Goal: Find specific page/section: Find specific page/section

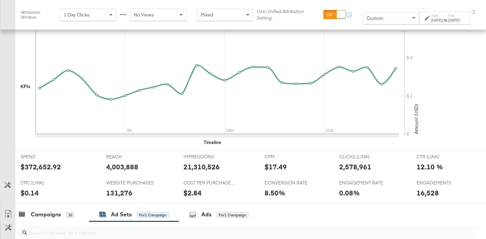
scroll to position [205, 0]
click at [437, 16] on div "Start: [DATE] to End: [DATE]" at bounding box center [445, 18] width 28 height 10
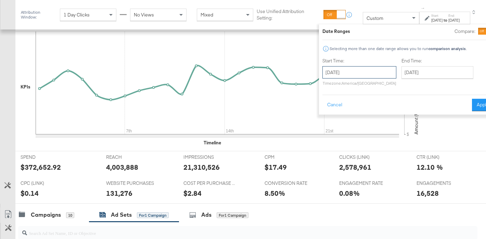
click at [329, 74] on input "[DATE]" at bounding box center [360, 72] width 74 height 12
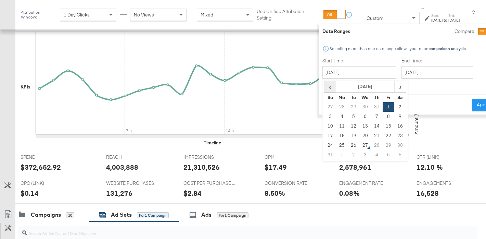
click at [325, 87] on span "‹" at bounding box center [330, 86] width 11 height 10
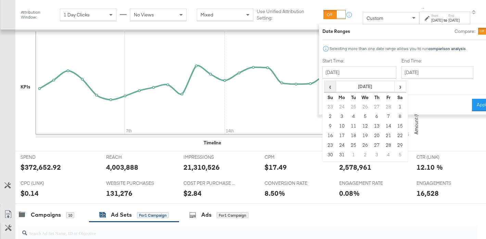
click at [325, 87] on span "‹" at bounding box center [330, 86] width 11 height 10
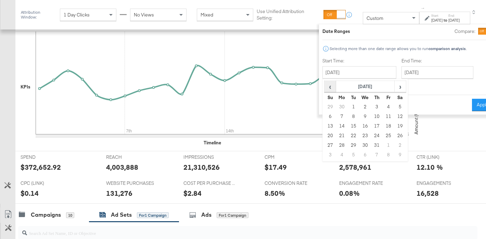
click at [325, 87] on span "‹" at bounding box center [330, 86] width 11 height 10
click at [336, 133] on td "19" at bounding box center [342, 136] width 12 height 10
type input "[DATE]"
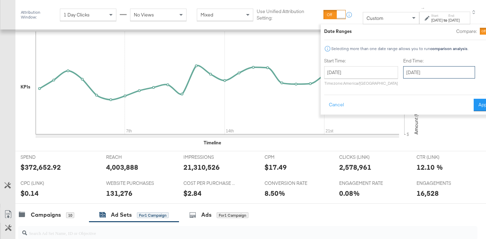
click at [403, 75] on input "[DATE]" at bounding box center [439, 72] width 72 height 12
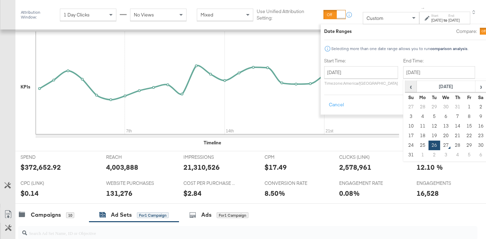
click at [406, 88] on span "‹" at bounding box center [411, 86] width 11 height 10
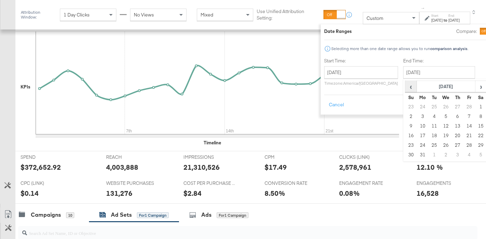
click at [406, 88] on span "‹" at bounding box center [411, 86] width 11 height 10
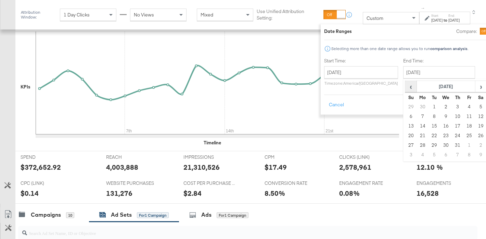
click at [406, 88] on span "‹" at bounding box center [411, 86] width 11 height 10
click at [405, 145] on td "25" at bounding box center [411, 145] width 12 height 10
type input "[DATE]"
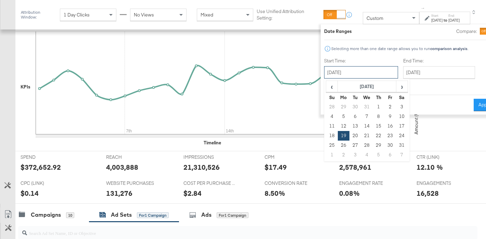
click at [350, 69] on input "[DATE]" at bounding box center [361, 72] width 74 height 12
click at [338, 125] on td "12" at bounding box center [344, 126] width 12 height 10
type input "[DATE]"
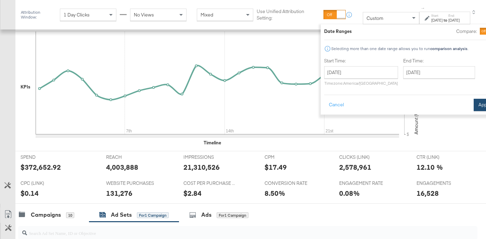
click at [474, 99] on button "Apply" at bounding box center [485, 105] width 22 height 12
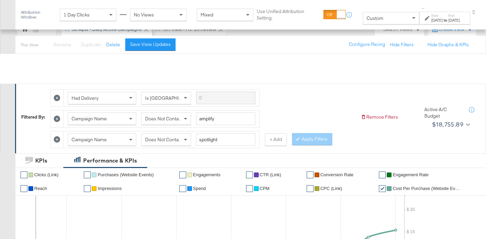
scroll to position [318, 0]
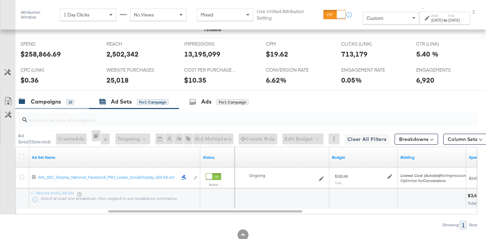
click at [52, 101] on div "Campaigns" at bounding box center [46, 102] width 30 height 8
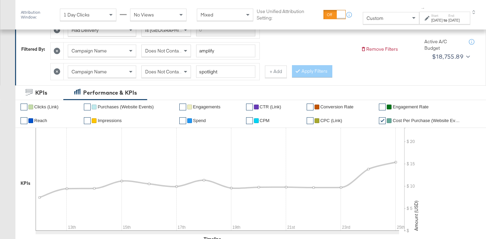
scroll to position [101, 0]
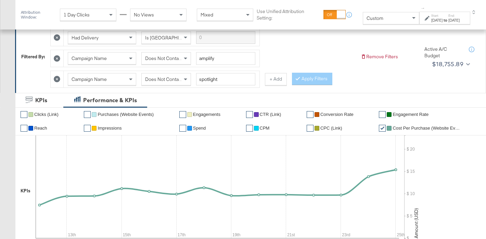
click at [260, 81] on div "Campaign Name Does Not Contain spotlight + Add" at bounding box center [168, 79] width 237 height 17
drag, startPoint x: 267, startPoint y: 80, endPoint x: 247, endPoint y: 91, distance: 22.1
click at [267, 81] on button "+ Add" at bounding box center [276, 79] width 22 height 12
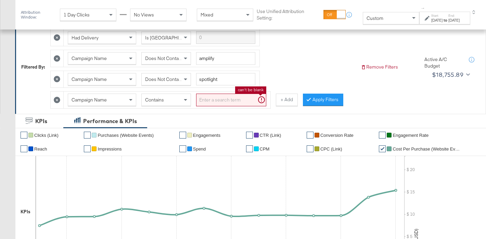
click at [233, 96] on input "search" at bounding box center [231, 99] width 70 height 13
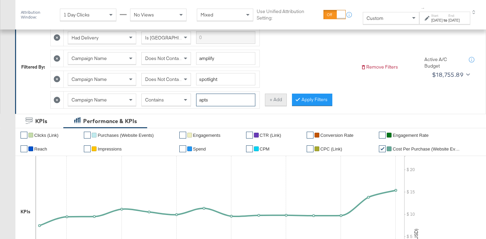
type input "apts"
click at [276, 99] on button "+ Add" at bounding box center [276, 99] width 22 height 12
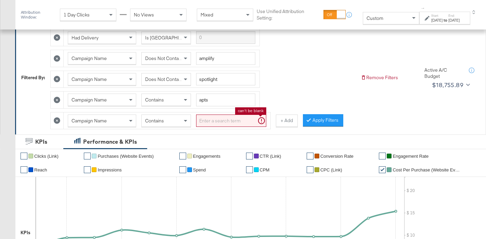
click at [201, 120] on input "search" at bounding box center [231, 120] width 70 height 13
type input "rtg"
click at [320, 121] on button "Apply Filters" at bounding box center [323, 120] width 40 height 12
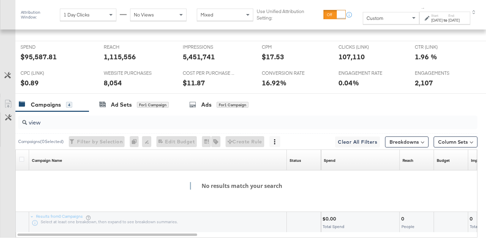
scroll to position [331, 0]
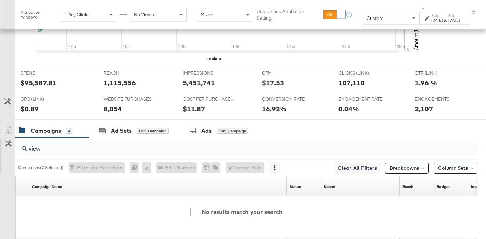
click at [56, 145] on input "view" at bounding box center [232, 145] width 410 height 13
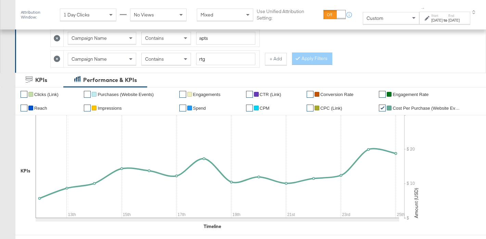
scroll to position [118, 0]
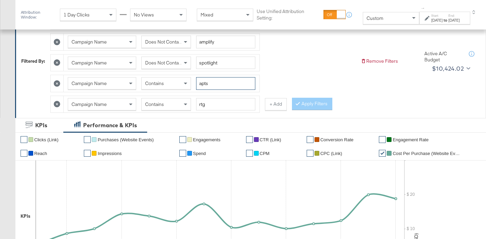
click at [208, 83] on input "apts" at bounding box center [225, 83] width 59 height 13
type input "fr"
click at [431, 19] on div "[DATE]" at bounding box center [436, 19] width 11 height 5
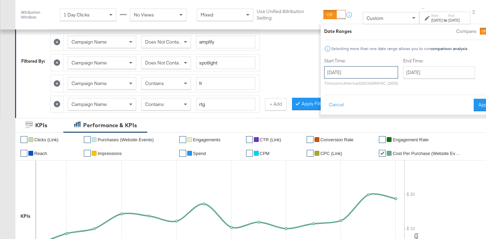
click at [324, 74] on input "[DATE]" at bounding box center [361, 72] width 74 height 12
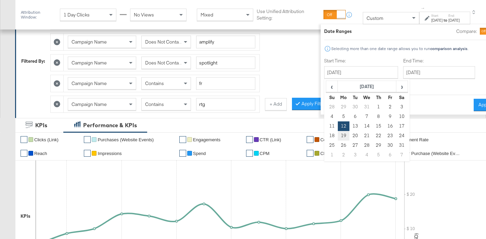
click at [338, 136] on td "19" at bounding box center [344, 136] width 12 height 10
type input "[DATE]"
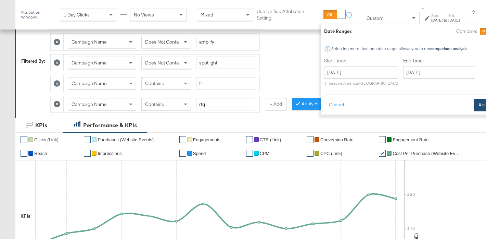
click at [474, 104] on button "Apply" at bounding box center [485, 105] width 22 height 12
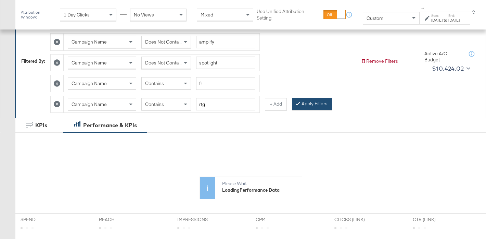
click at [308, 106] on button "Apply Filters" at bounding box center [312, 104] width 40 height 12
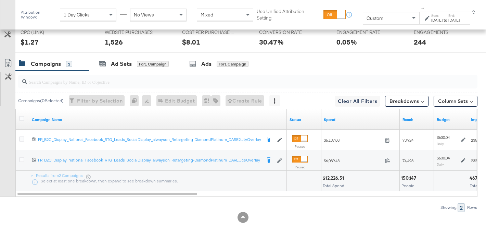
scroll to position [398, 0]
click at [431, 16] on label "Start:" at bounding box center [436, 15] width 11 height 4
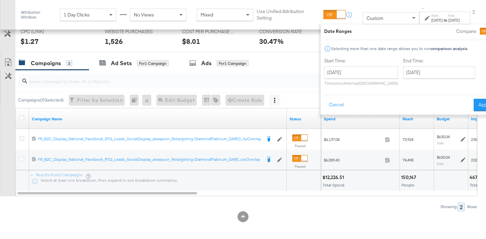
click at [433, 21] on div "[DATE]" at bounding box center [436, 19] width 11 height 5
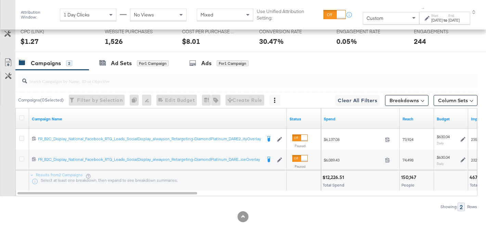
click at [433, 21] on div "[DATE]" at bounding box center [436, 19] width 11 height 5
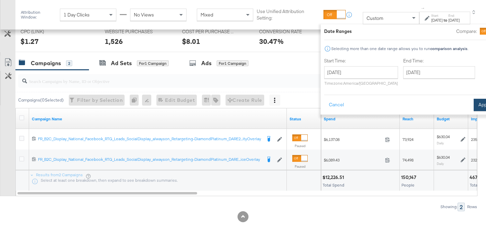
click at [474, 103] on button "Apply" at bounding box center [485, 105] width 22 height 12
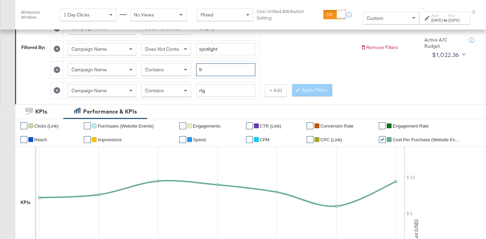
scroll to position [132, 0]
click at [213, 72] on input "fr" at bounding box center [225, 69] width 59 height 13
type input "f"
type input "ahl"
click at [304, 87] on button "Apply Filters" at bounding box center [312, 90] width 40 height 12
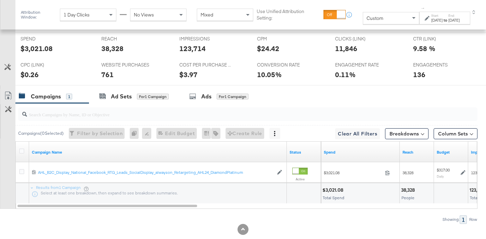
scroll to position [336, 0]
